Goal: Transaction & Acquisition: Purchase product/service

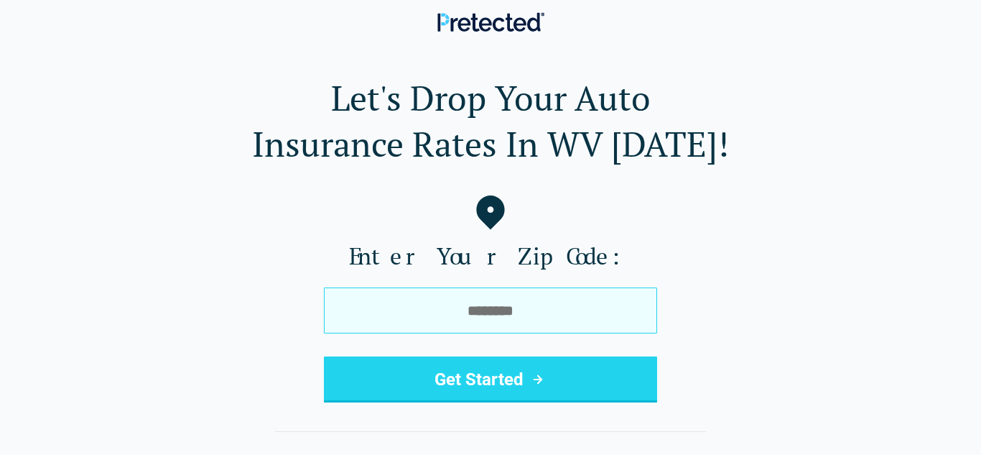
click at [469, 304] on input "tel" at bounding box center [490, 310] width 333 height 46
type input "*****"
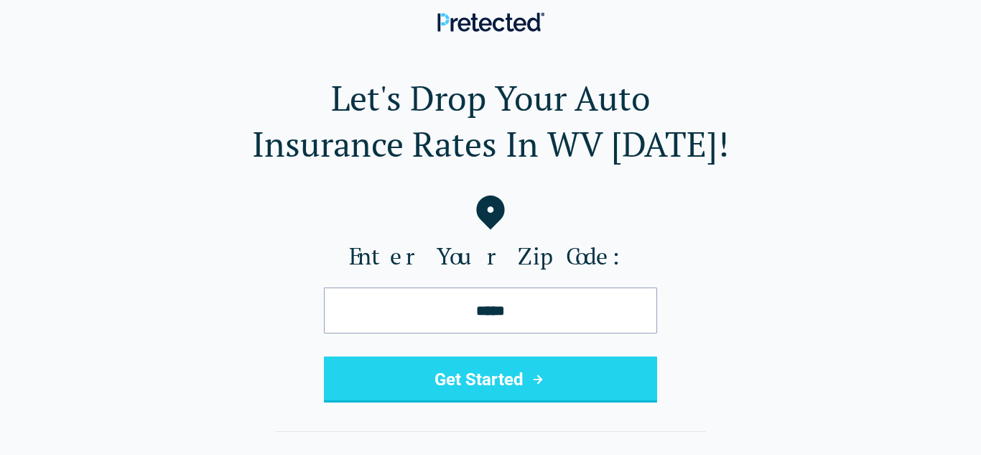
click at [486, 375] on button "Get Started" at bounding box center [490, 379] width 333 height 46
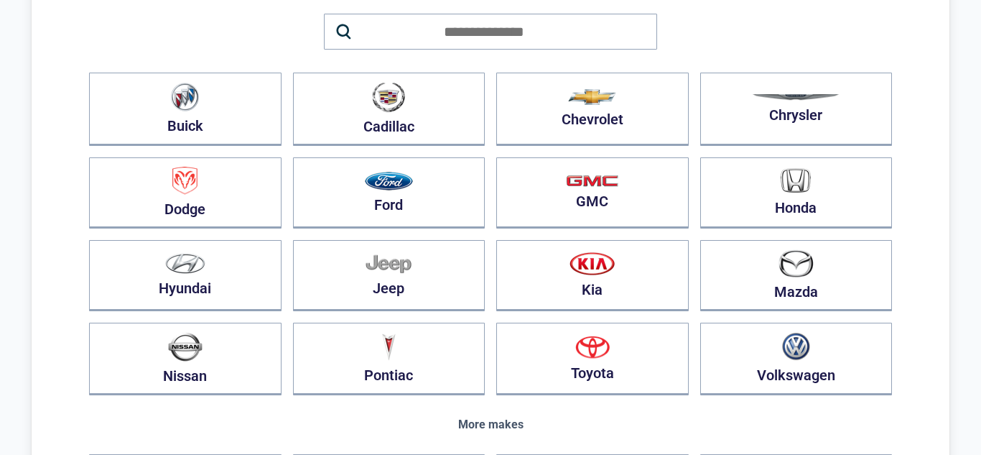
scroll to position [144, 0]
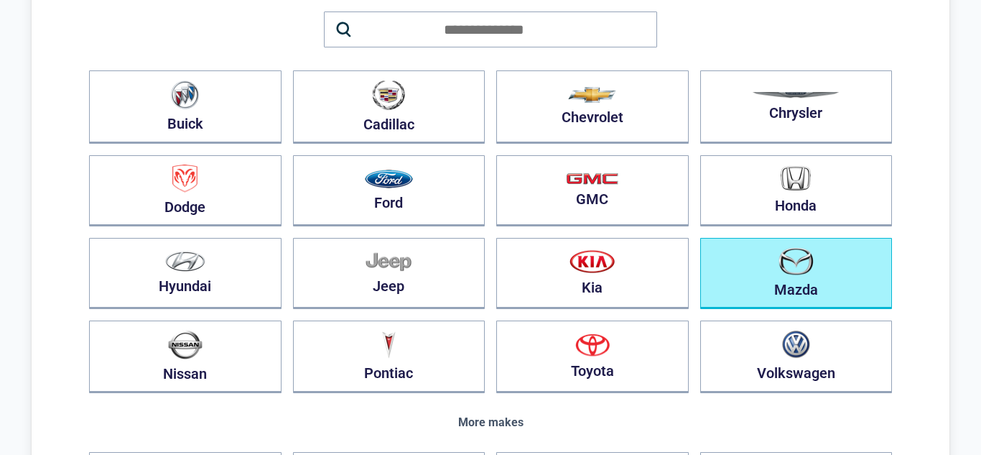
click at [798, 274] on img "button" at bounding box center [796, 261] width 36 height 28
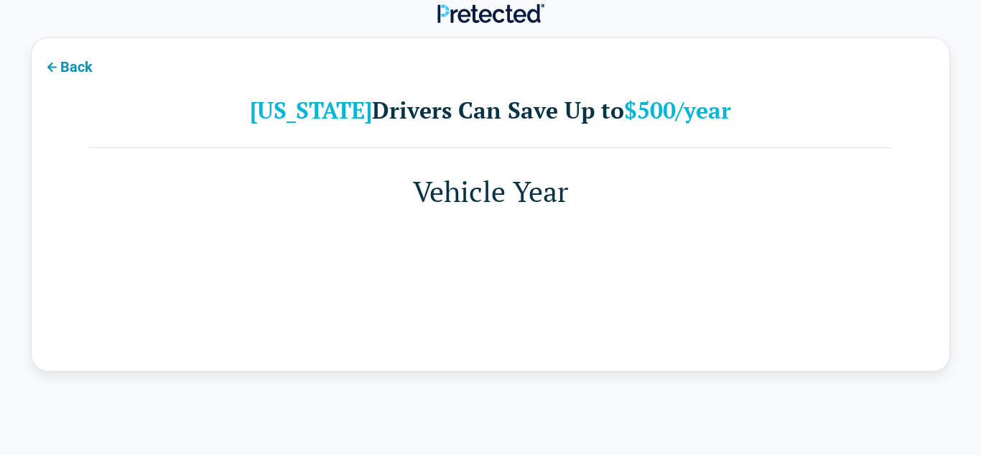
scroll to position [0, 0]
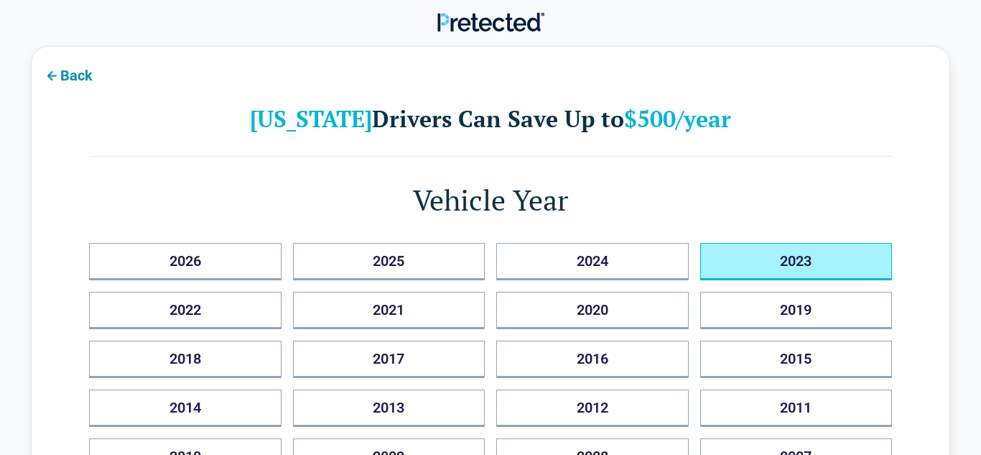
click at [806, 254] on button "2023" at bounding box center [796, 261] width 193 height 37
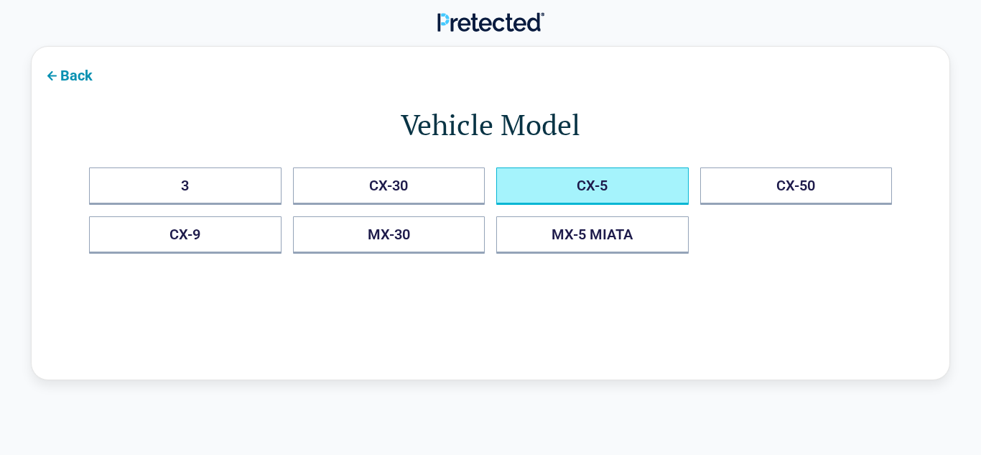
click at [593, 185] on button "CX-5" at bounding box center [592, 185] width 193 height 37
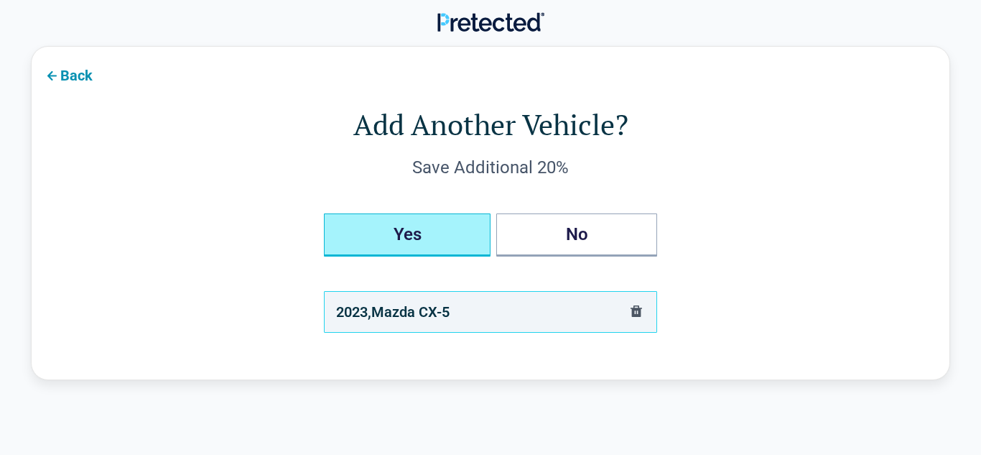
click at [430, 246] on button "Yes" at bounding box center [407, 234] width 167 height 43
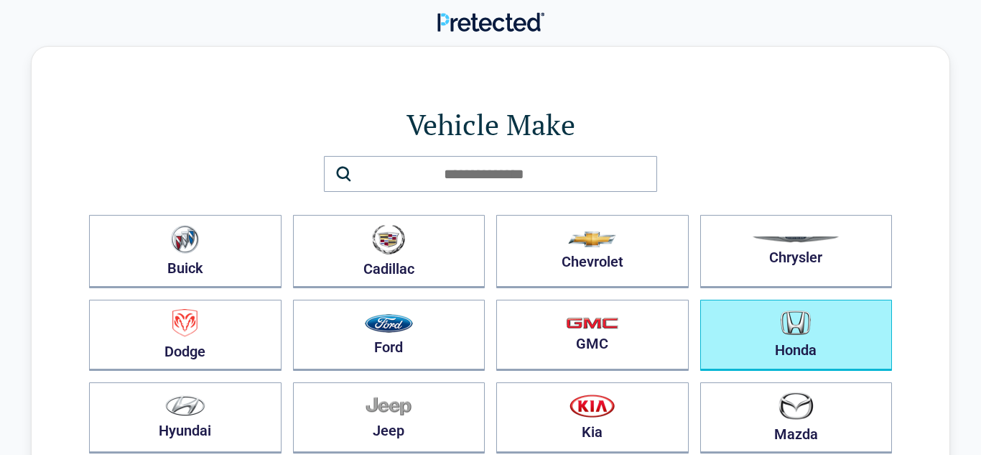
click at [815, 328] on button "Honda" at bounding box center [796, 335] width 193 height 71
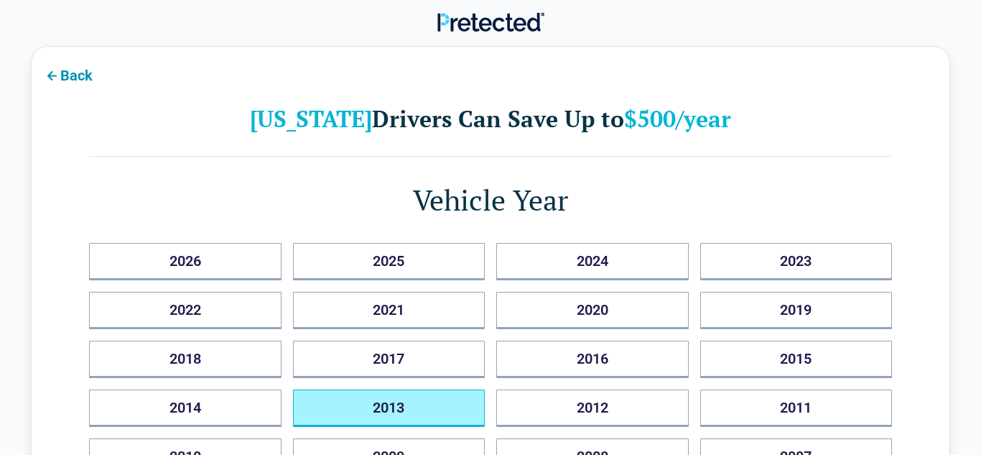
click at [387, 395] on button "2013" at bounding box center [389, 407] width 193 height 37
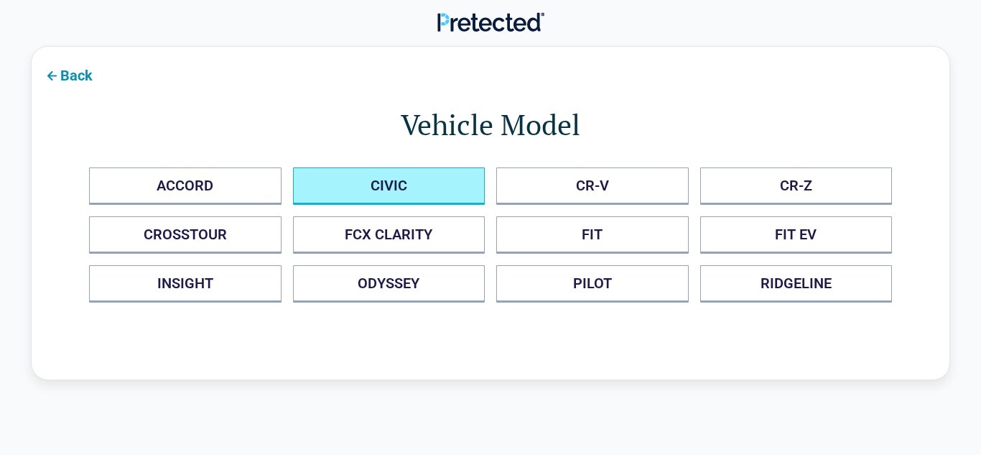
click at [367, 194] on button "CIVIC" at bounding box center [389, 185] width 193 height 37
